Goal: Task Accomplishment & Management: Use online tool/utility

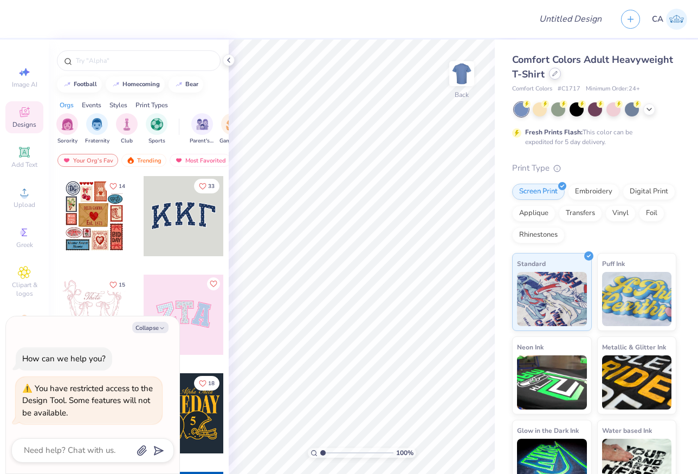
click at [558, 72] on icon at bounding box center [554, 73] width 5 height 5
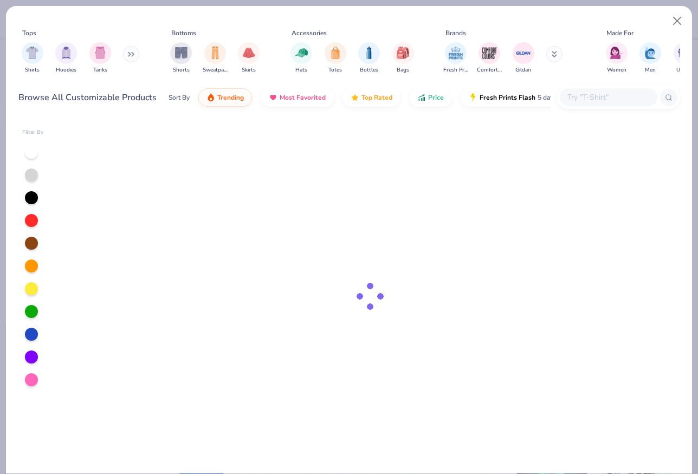
click at [601, 99] on input "text" at bounding box center [608, 97] width 83 height 12
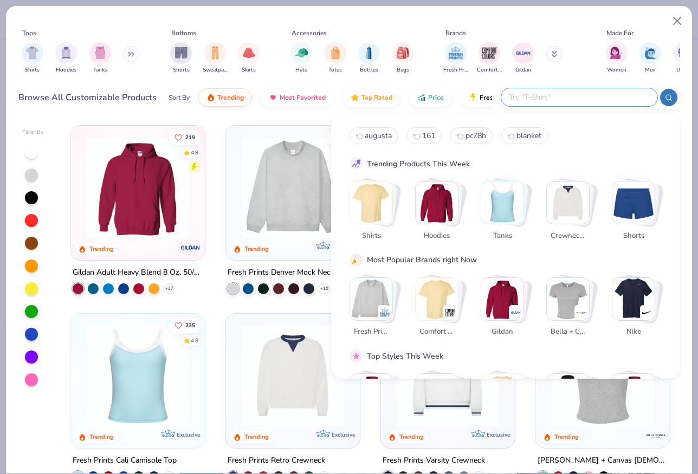
type textarea "x"
paste input "OAD115"
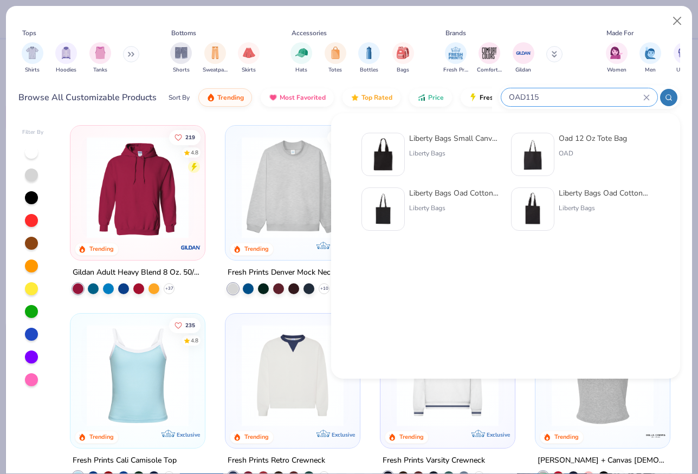
type input "OAD115"
click at [596, 137] on div "Oad 12 Oz Tote Bag" at bounding box center [593, 138] width 68 height 11
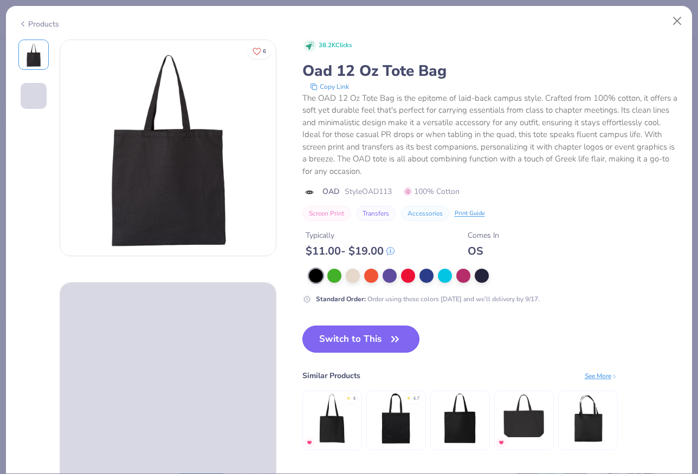
click at [371, 346] on button "Switch to This" at bounding box center [362, 339] width 118 height 27
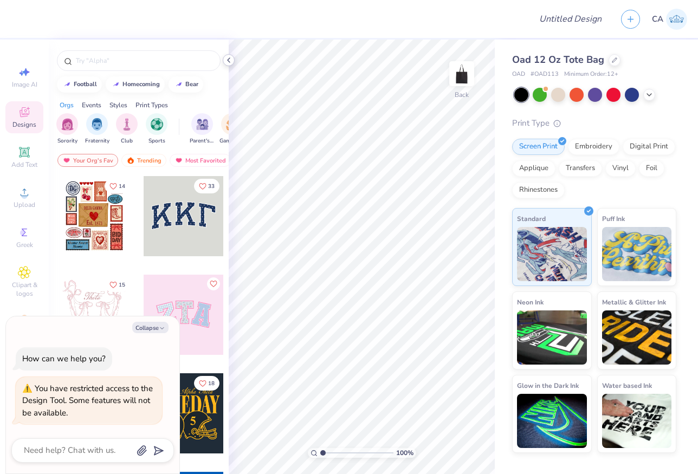
click at [226, 60] on icon at bounding box center [228, 60] width 9 height 9
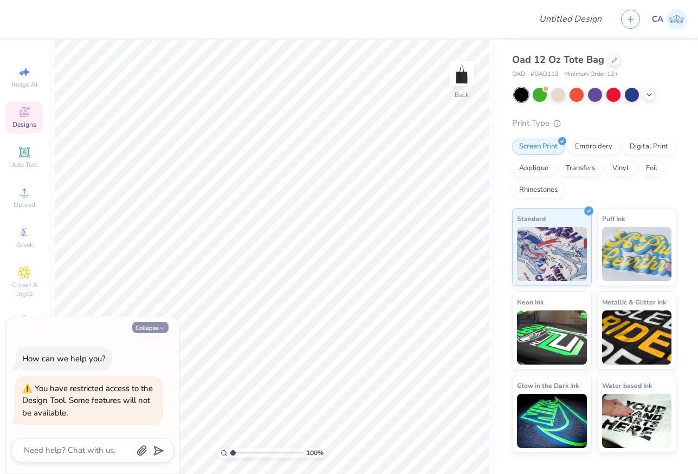
click at [153, 329] on button "Collapse" at bounding box center [150, 327] width 36 height 11
type textarea "x"
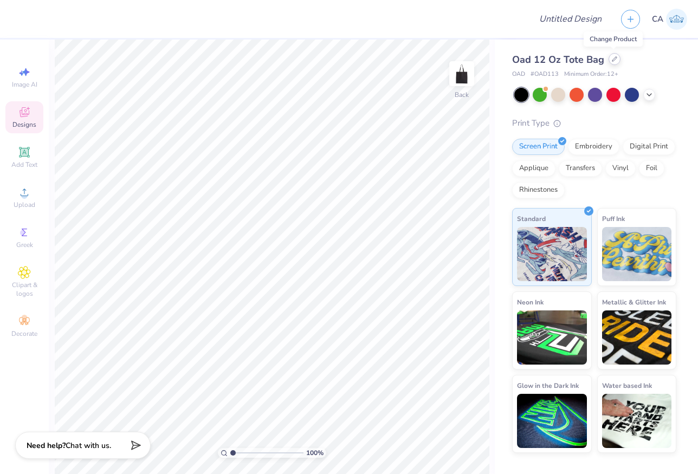
click at [615, 58] on icon at bounding box center [614, 58] width 5 height 5
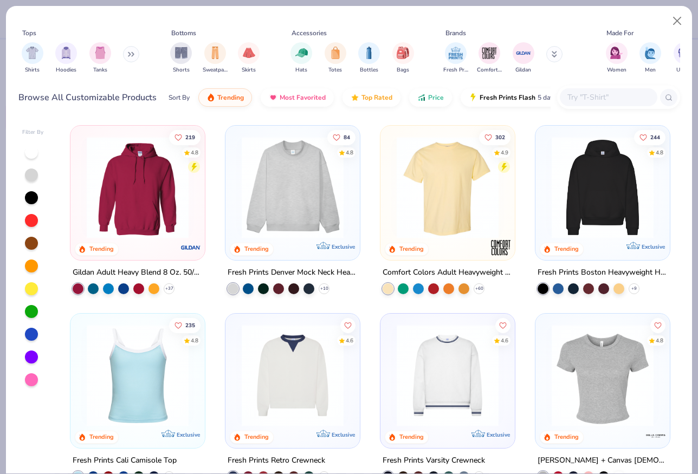
click at [607, 100] on input "text" at bounding box center [608, 97] width 83 height 12
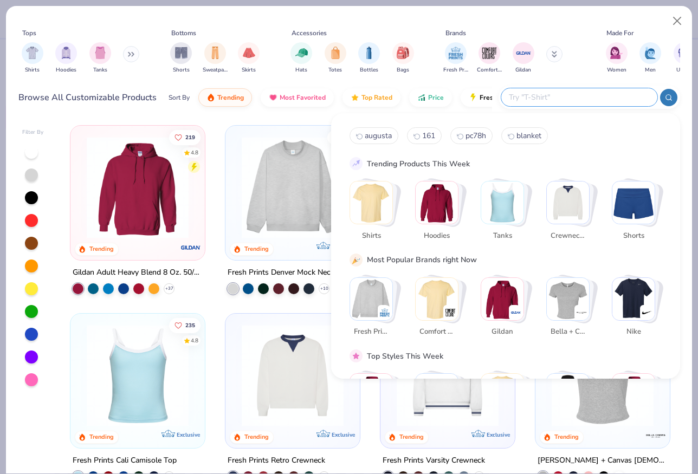
paste input "OAD115"
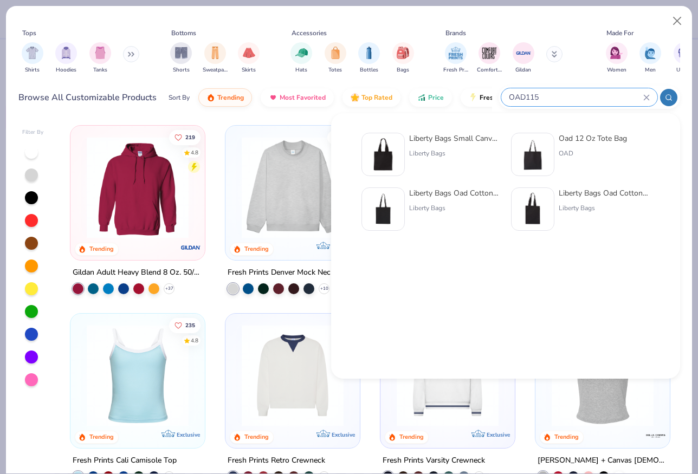
type input "OAD115"
click at [381, 154] on img at bounding box center [384, 155] width 34 height 34
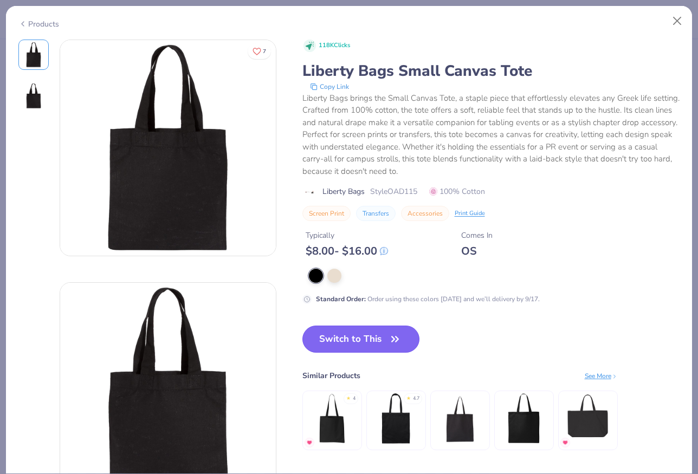
click at [383, 329] on button "Switch to This" at bounding box center [362, 339] width 118 height 27
